Goal: Transaction & Acquisition: Purchase product/service

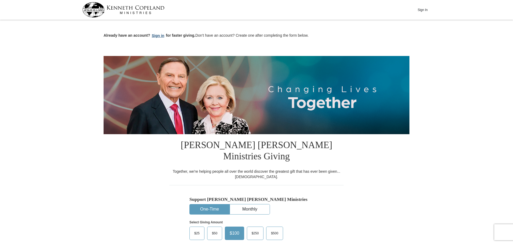
click at [158, 35] on button "Sign in" at bounding box center [158, 36] width 16 height 6
click at [158, 34] on button "Sign in" at bounding box center [158, 36] width 16 height 6
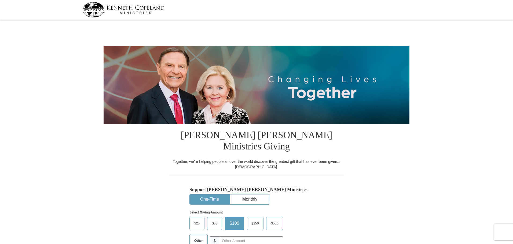
select select "PA"
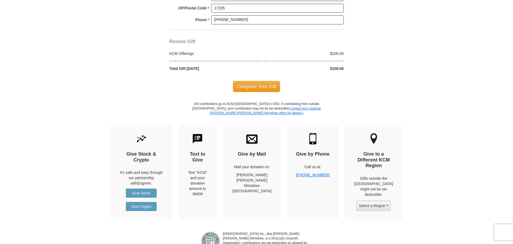
scroll to position [501, 0]
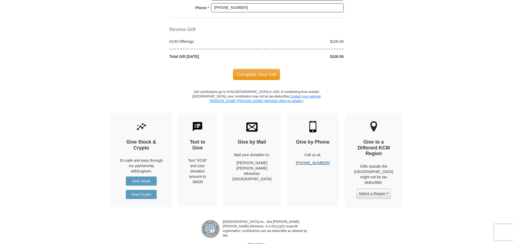
click at [316, 161] on link "[PHONE_NUMBER]" at bounding box center [313, 163] width 34 height 4
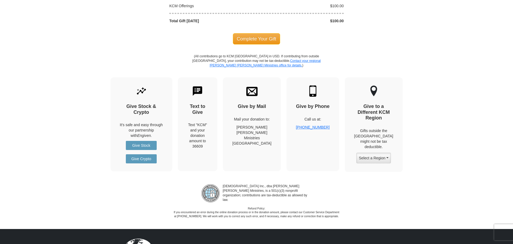
scroll to position [572, 0]
